Goal: Task Accomplishment & Management: Manage account settings

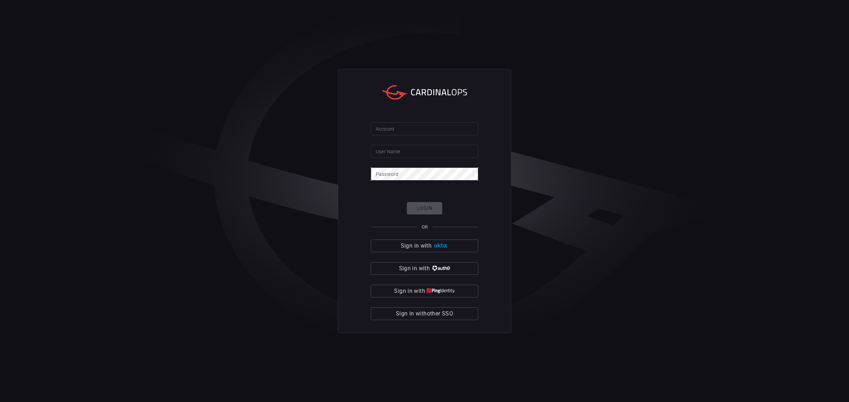
click at [432, 131] on input "Account" at bounding box center [424, 128] width 107 height 13
click at [423, 151] on input "User Name" at bounding box center [424, 151] width 107 height 13
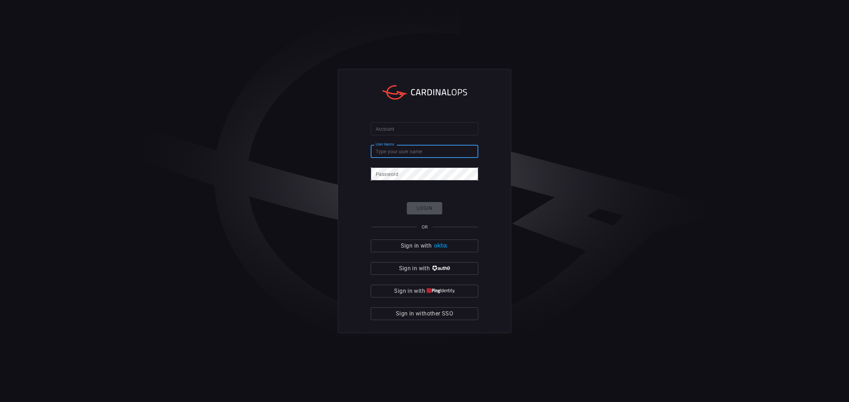
click at [423, 151] on input "User Name" at bounding box center [424, 151] width 107 height 13
click at [434, 144] on form "Account Account User Name User Name Password Password Login OR Sign in with Sig…" at bounding box center [424, 221] width 107 height 198
click at [430, 152] on input "User Name" at bounding box center [424, 151] width 107 height 13
click at [0, 402] on div at bounding box center [0, 402] width 0 height 0
type input "[PERSON_NAME].[PERSON_NAME]"
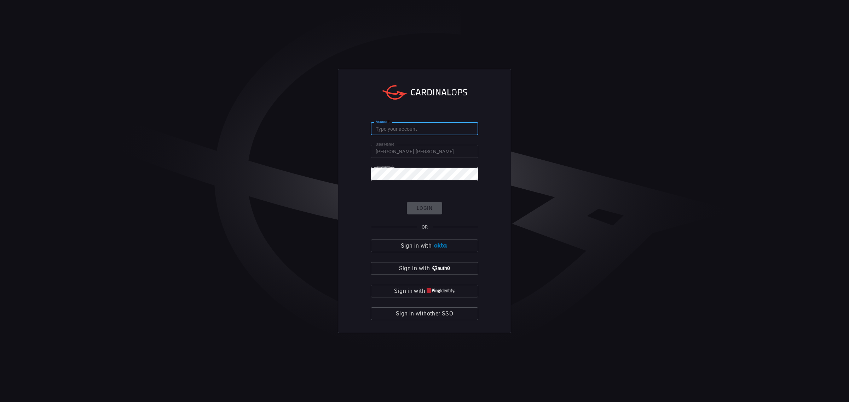
click at [418, 126] on input "Account" at bounding box center [424, 128] width 107 height 13
click at [420, 124] on input "Account" at bounding box center [424, 128] width 107 height 13
click at [393, 126] on input "Account" at bounding box center [424, 128] width 107 height 13
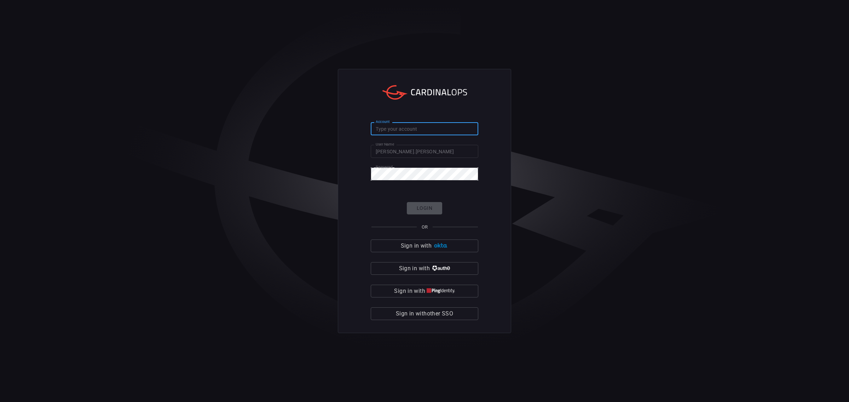
paste input "pepsico-core"
type input "pepsico-core"
click at [443, 202] on div "Login OR Sign in with Sign in with Sign in with Sign in with other SSO" at bounding box center [424, 261] width 107 height 118
click at [421, 206] on button "Login" at bounding box center [424, 208] width 35 height 12
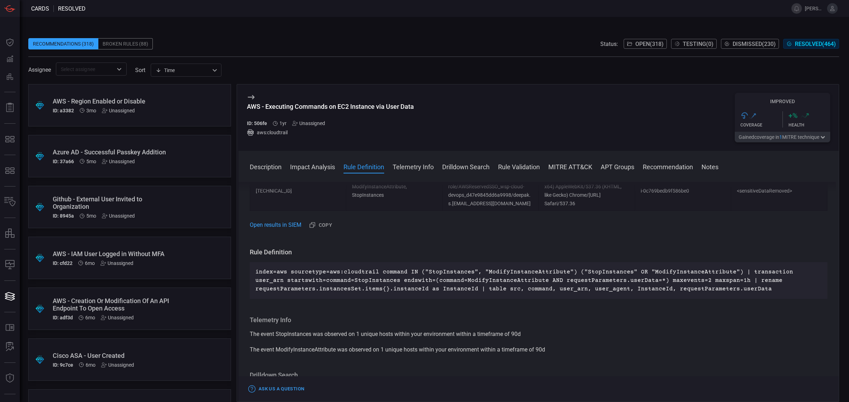
scroll to position [221, 0]
